Goal: Task Accomplishment & Management: Complete application form

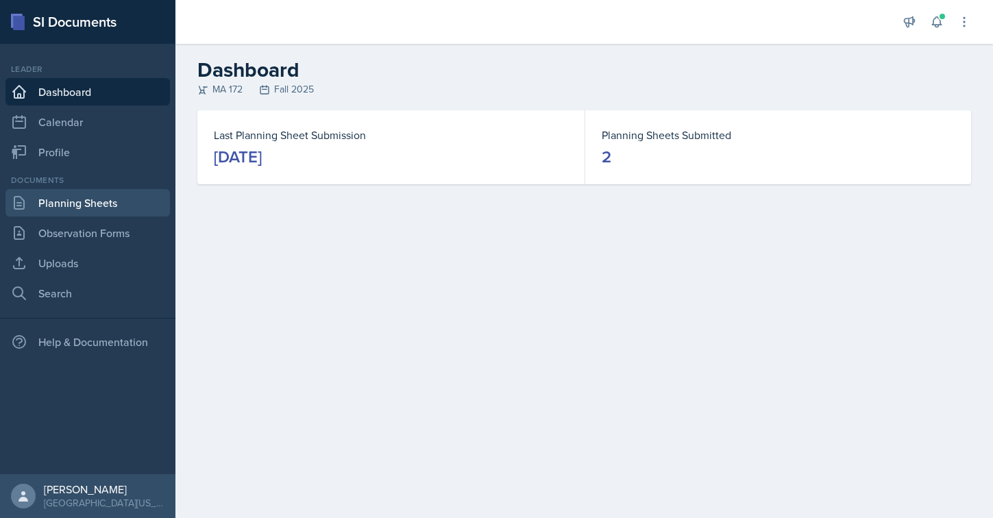
click at [66, 213] on link "Planning Sheets" at bounding box center [87, 202] width 164 height 27
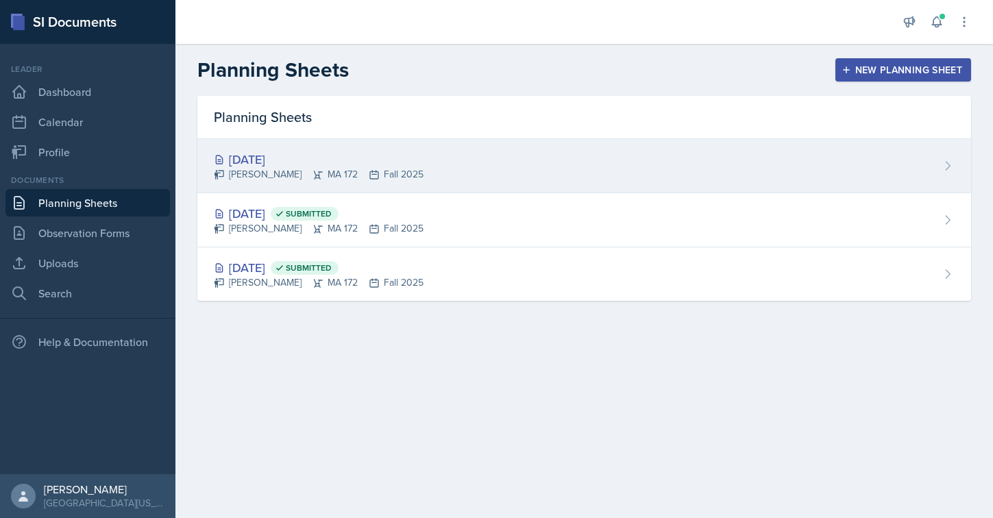
click at [272, 161] on div "[DATE]" at bounding box center [319, 159] width 210 height 18
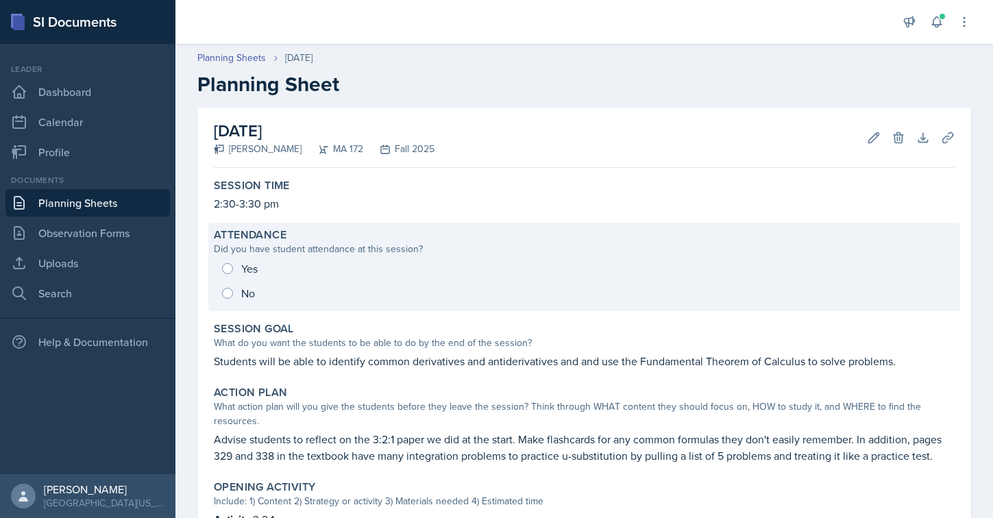
click at [229, 261] on div "Yes No" at bounding box center [584, 280] width 740 height 49
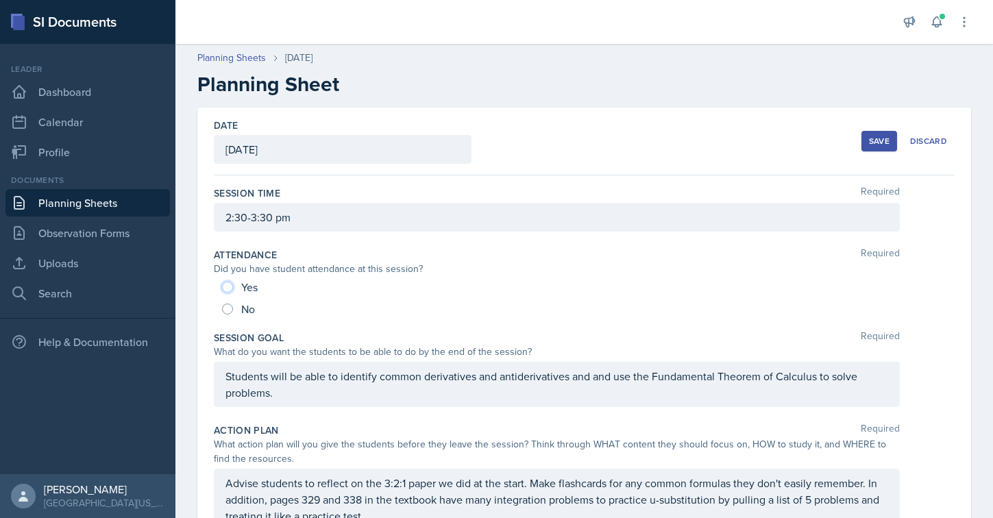
click at [226, 282] on input "Yes" at bounding box center [227, 287] width 11 height 11
radio input "true"
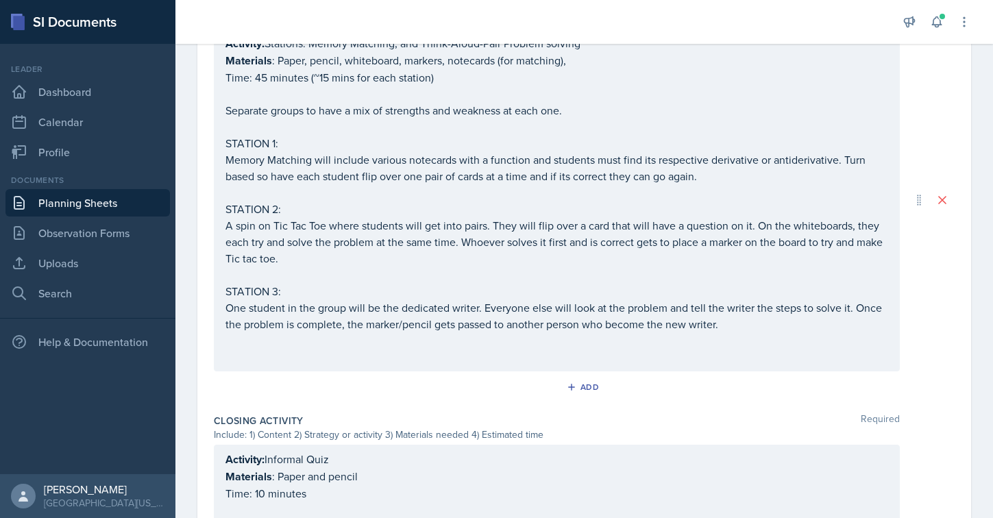
scroll to position [956, 0]
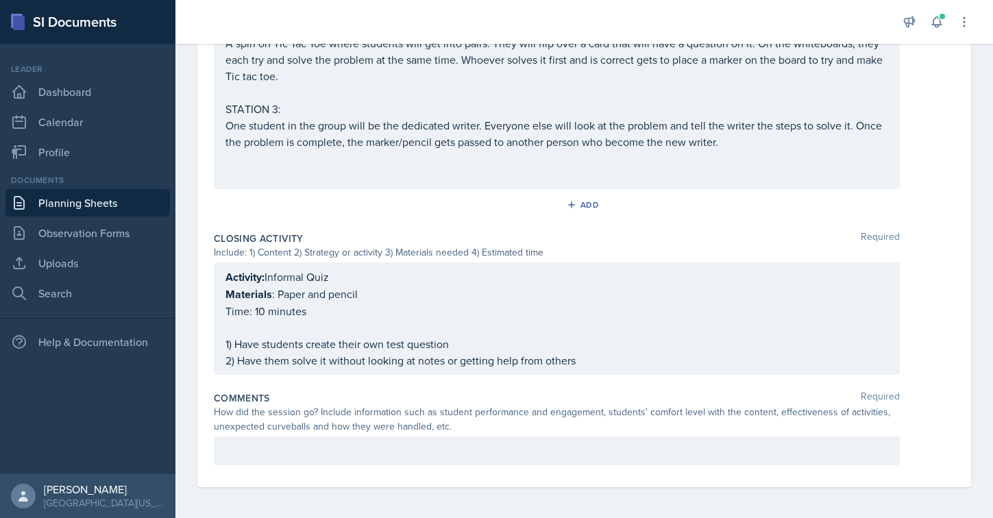
click at [324, 453] on p at bounding box center [556, 450] width 662 height 16
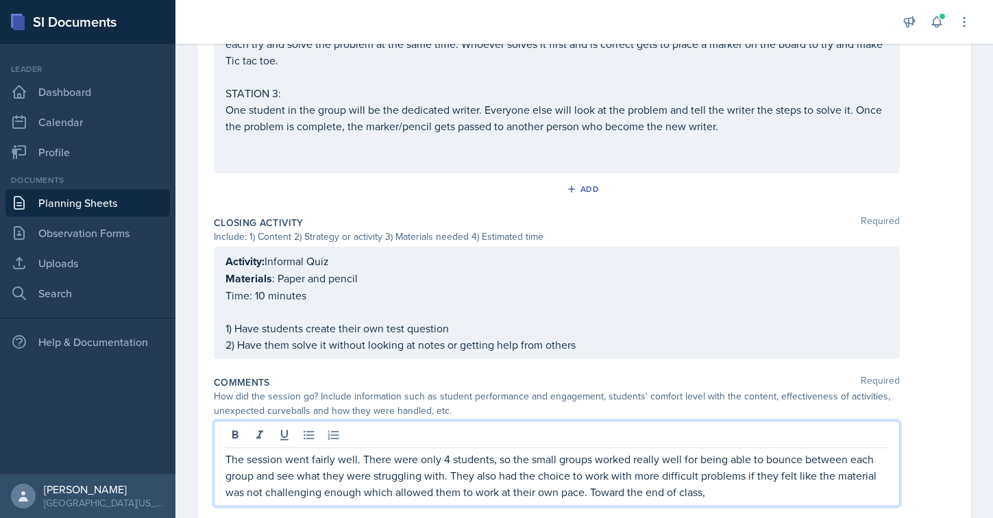
scroll to position [1013, 0]
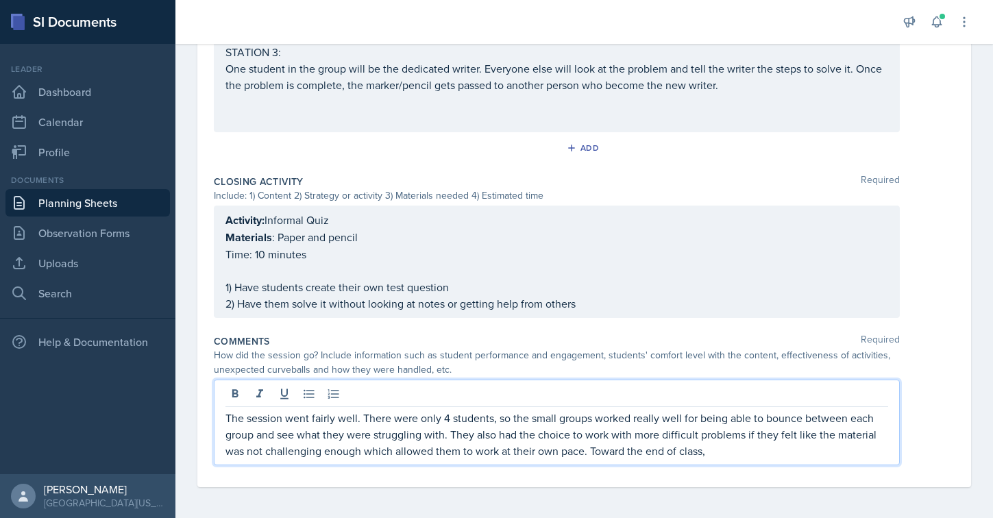
click at [695, 452] on p "The session went fairly well. There were only 4 students, so the small groups w…" at bounding box center [556, 434] width 662 height 49
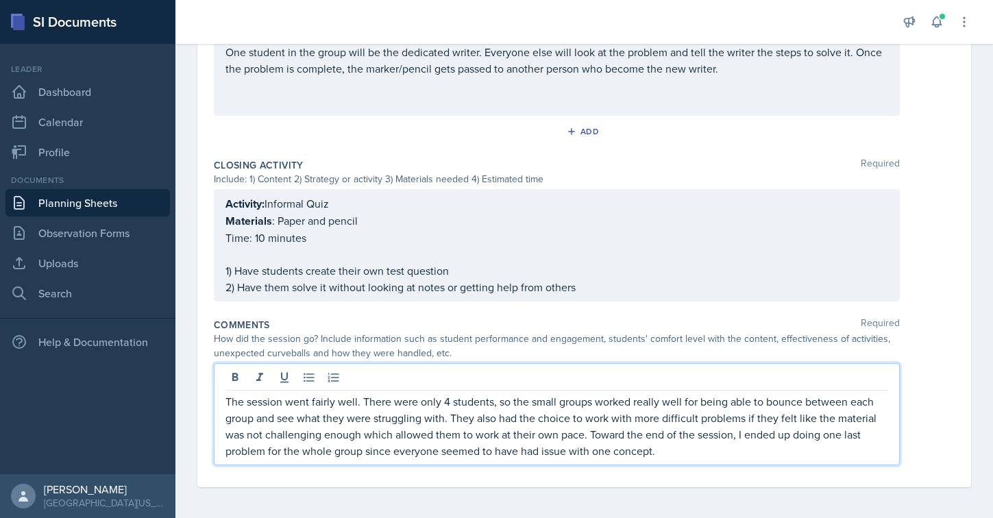
scroll to position [0, 0]
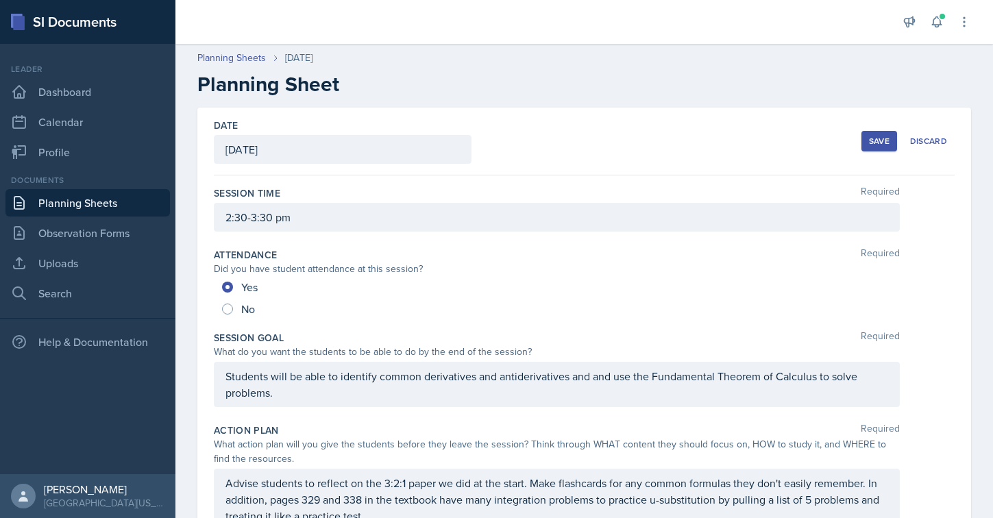
click at [879, 142] on div "Save" at bounding box center [879, 141] width 21 height 11
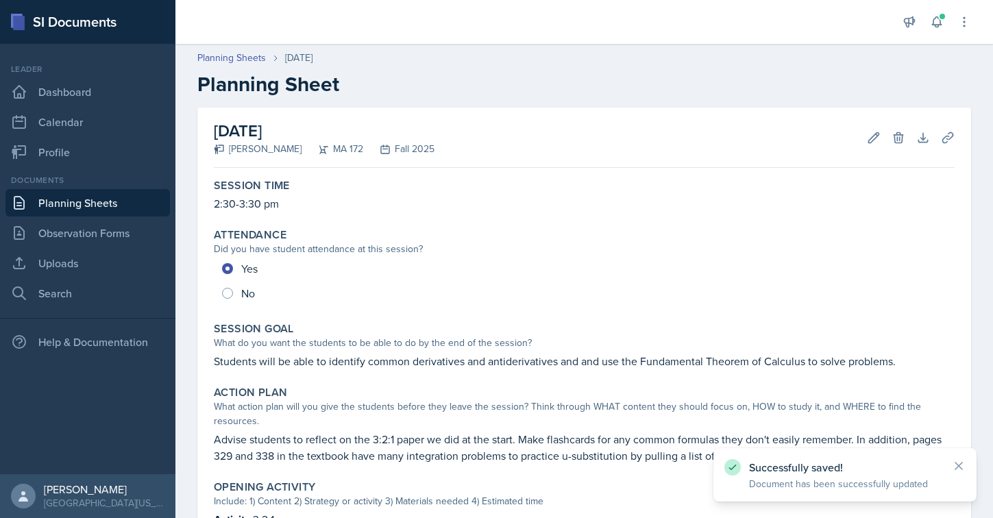
scroll to position [860, 0]
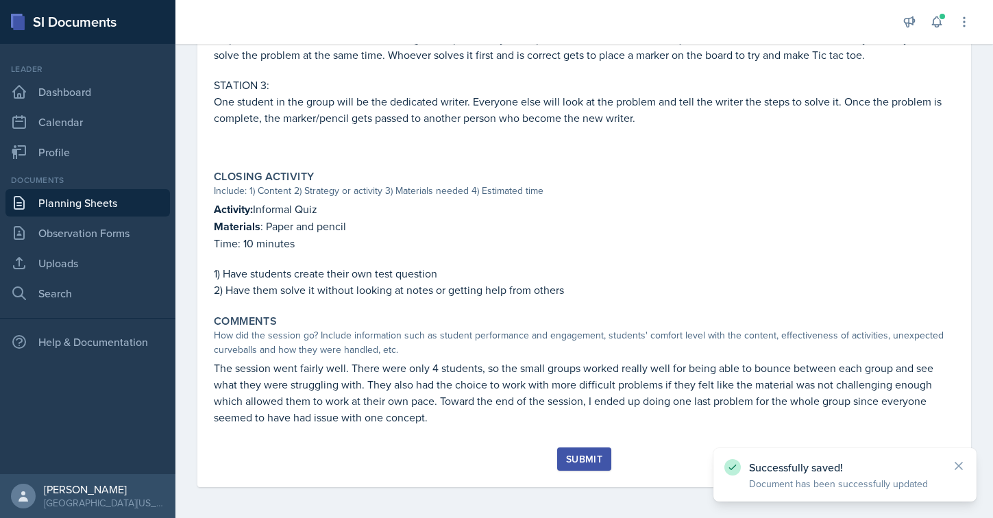
click at [585, 453] on div "Submit" at bounding box center [584, 458] width 36 height 11
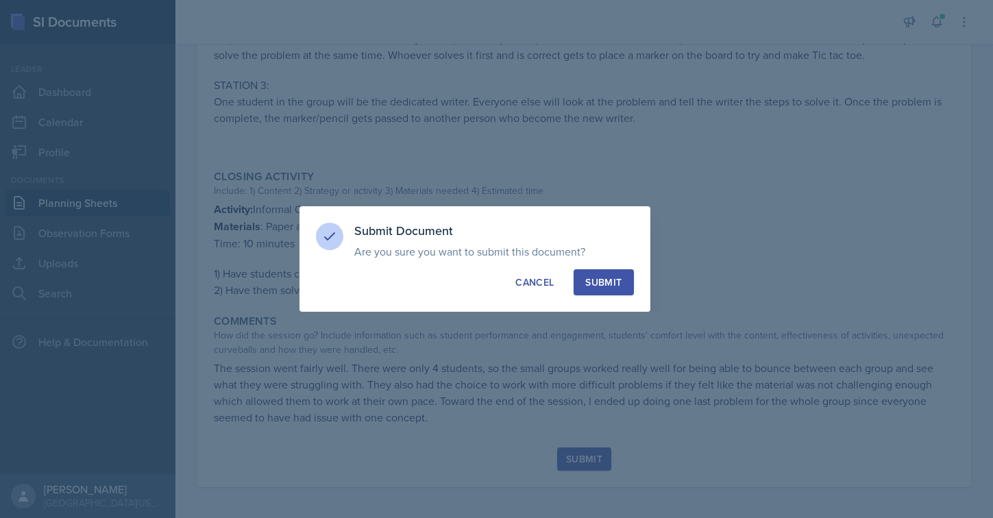
click at [603, 280] on div "Submit" at bounding box center [603, 282] width 36 height 14
radio input "true"
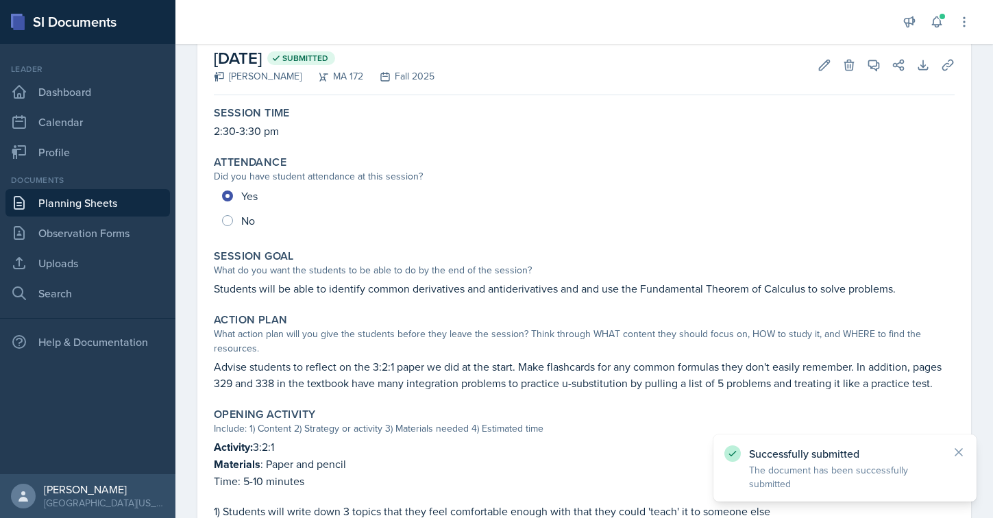
scroll to position [0, 0]
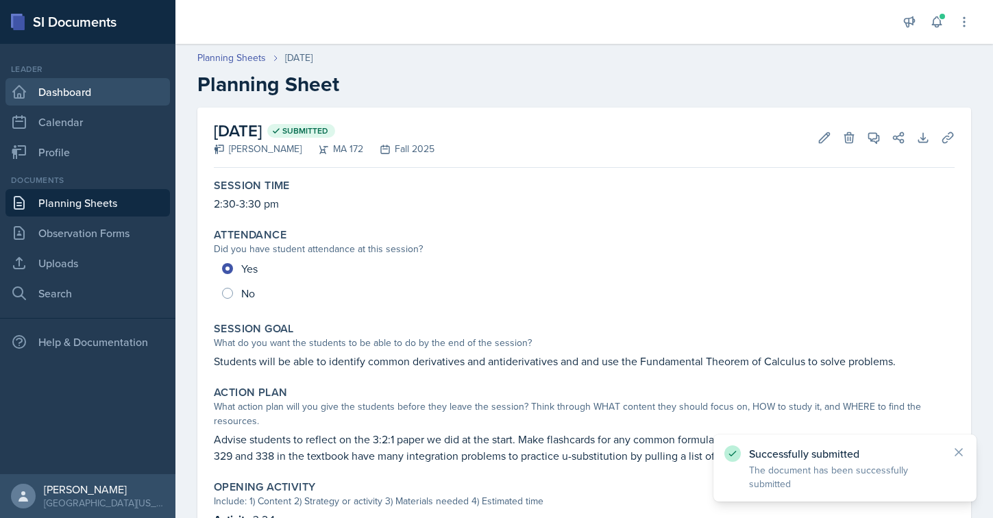
click at [47, 88] on link "Dashboard" at bounding box center [87, 91] width 164 height 27
